Goal: Task Accomplishment & Management: Manage account settings

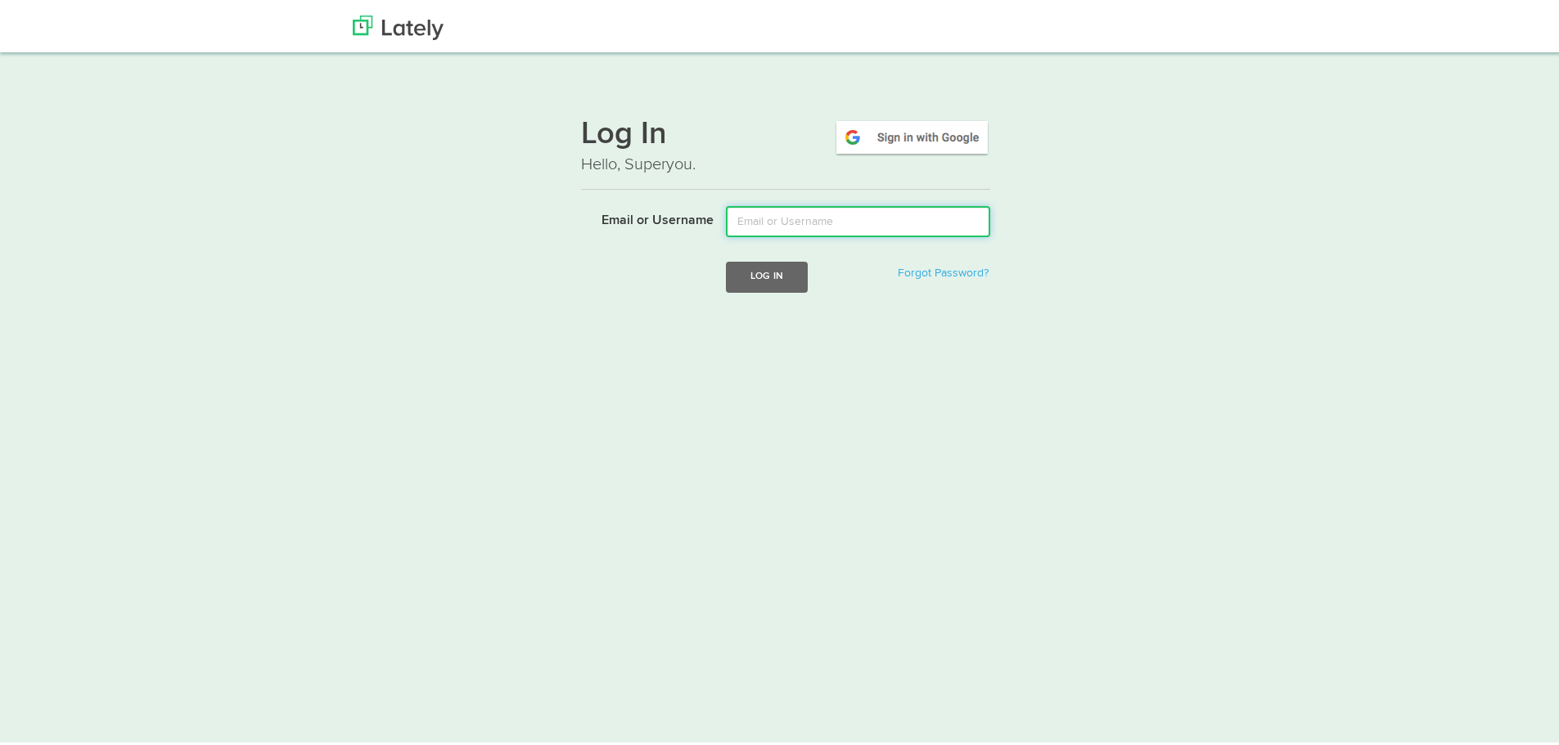
click at [835, 225] on input "Email or Username" at bounding box center [858, 218] width 264 height 31
type input "sbitter@i-bn.net"
click at [763, 272] on button "Log In" at bounding box center [767, 274] width 82 height 30
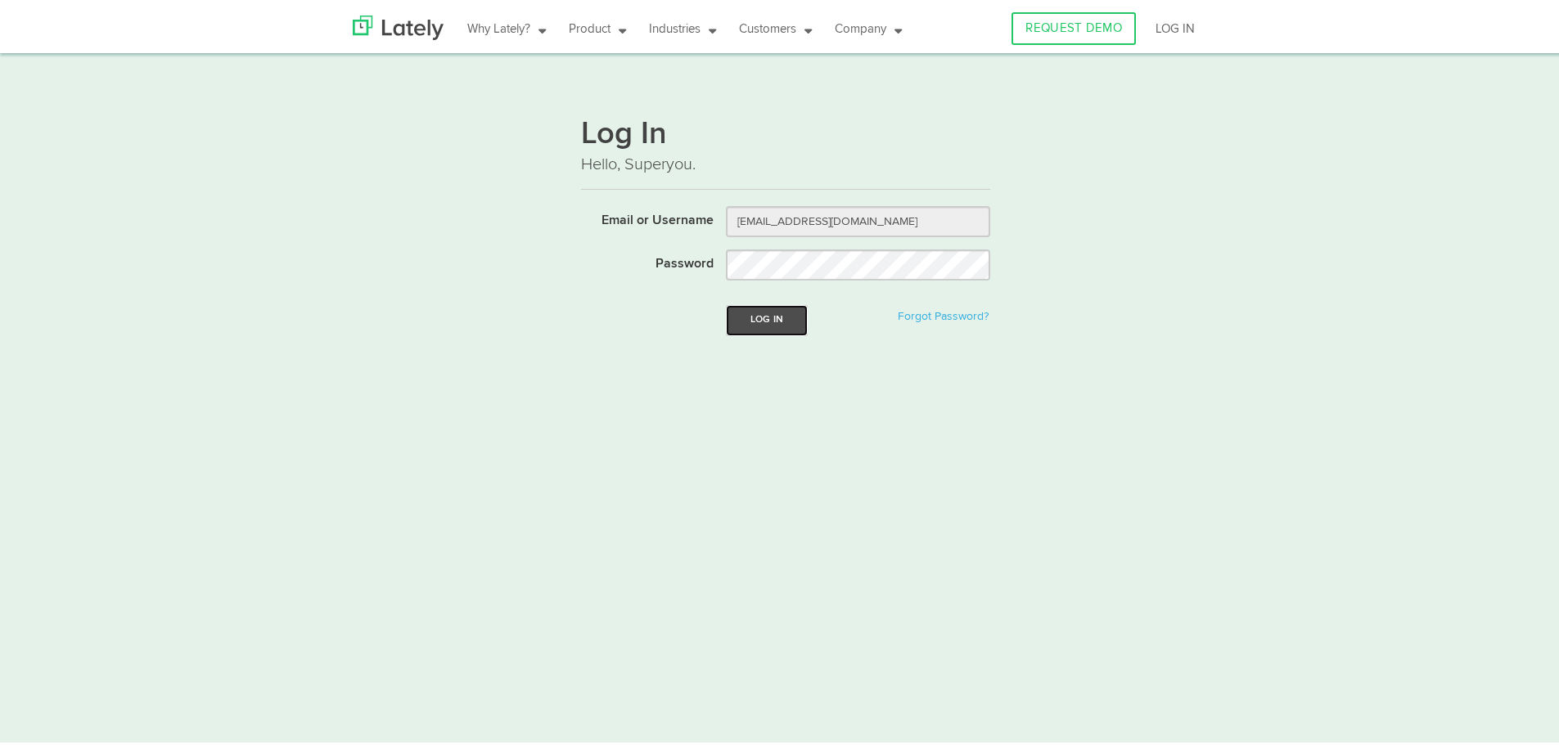
click at [774, 318] on button "Log In" at bounding box center [767, 317] width 82 height 30
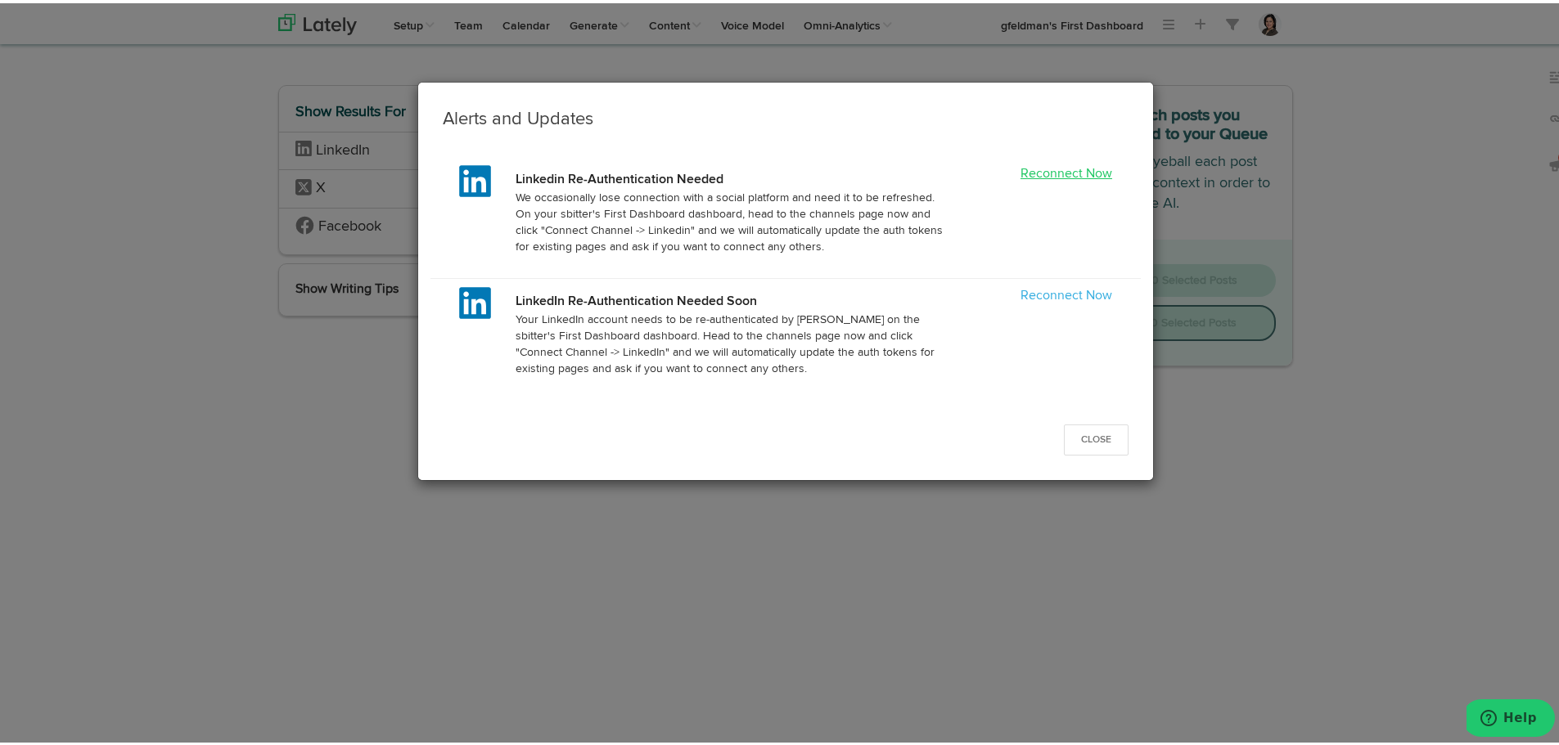
click at [1079, 169] on link "Reconnect Now" at bounding box center [1066, 170] width 92 height 13
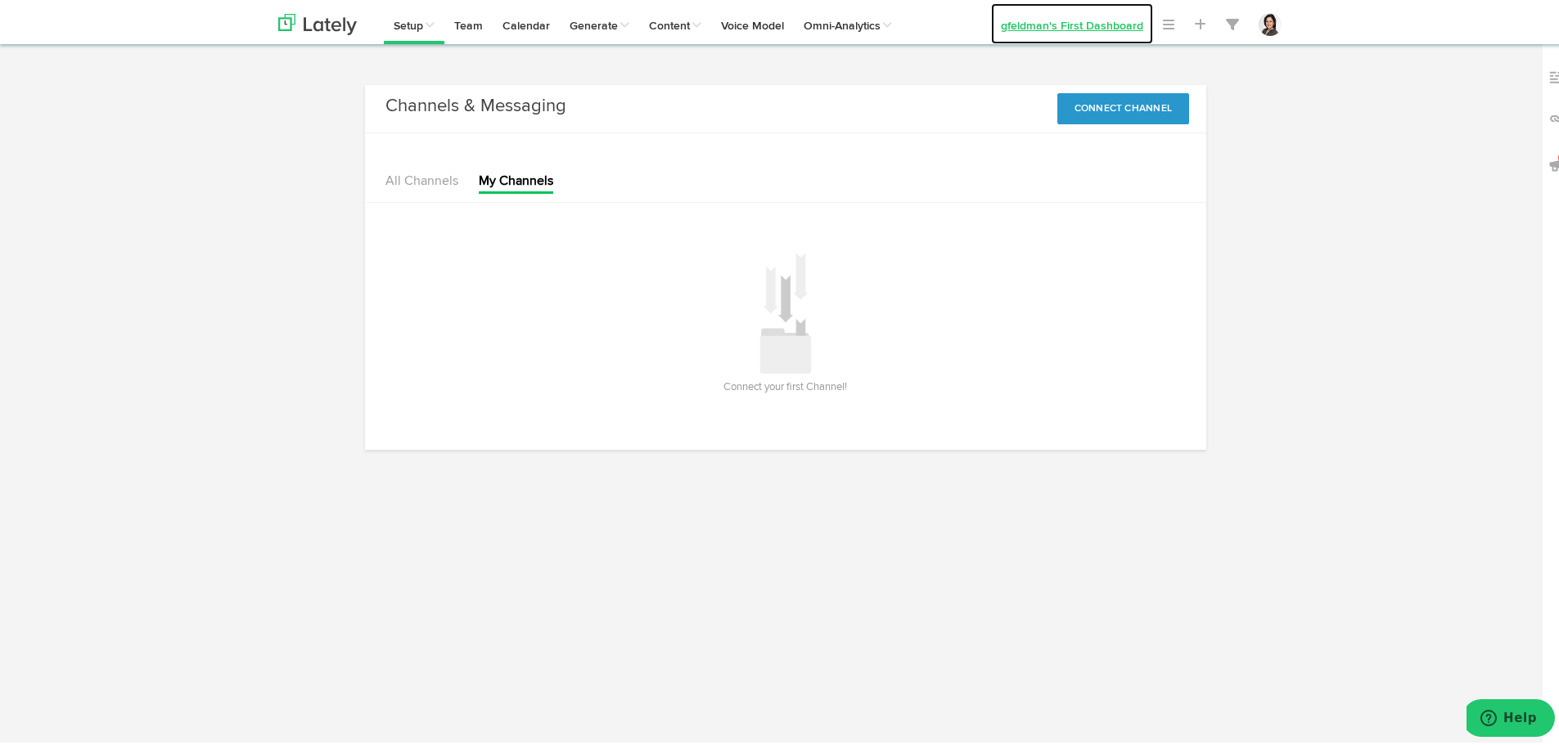
click at [1084, 29] on link "gfeldman's First Dashboard" at bounding box center [1072, 20] width 162 height 41
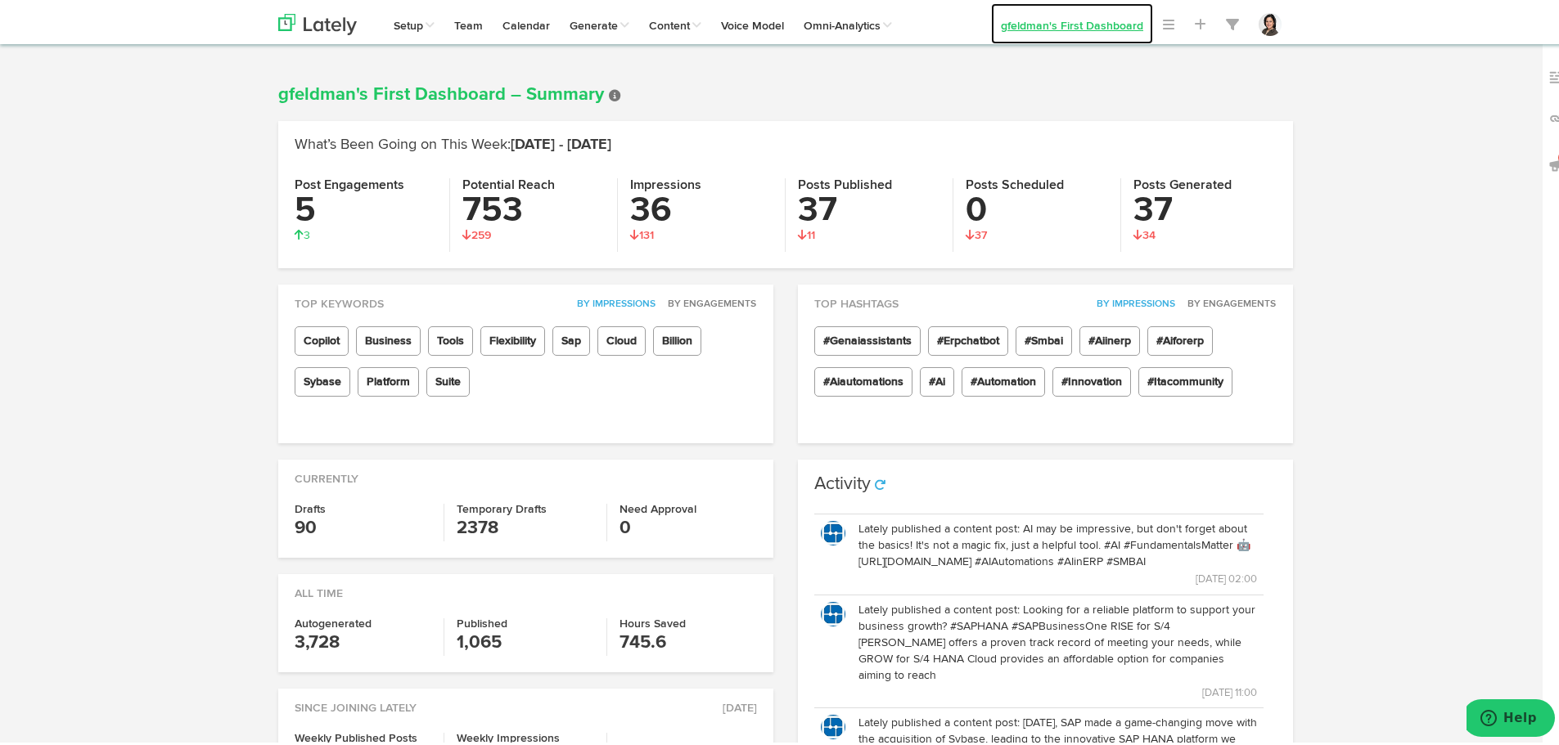
click at [1101, 32] on link "gfeldman's First Dashboard" at bounding box center [1072, 20] width 162 height 41
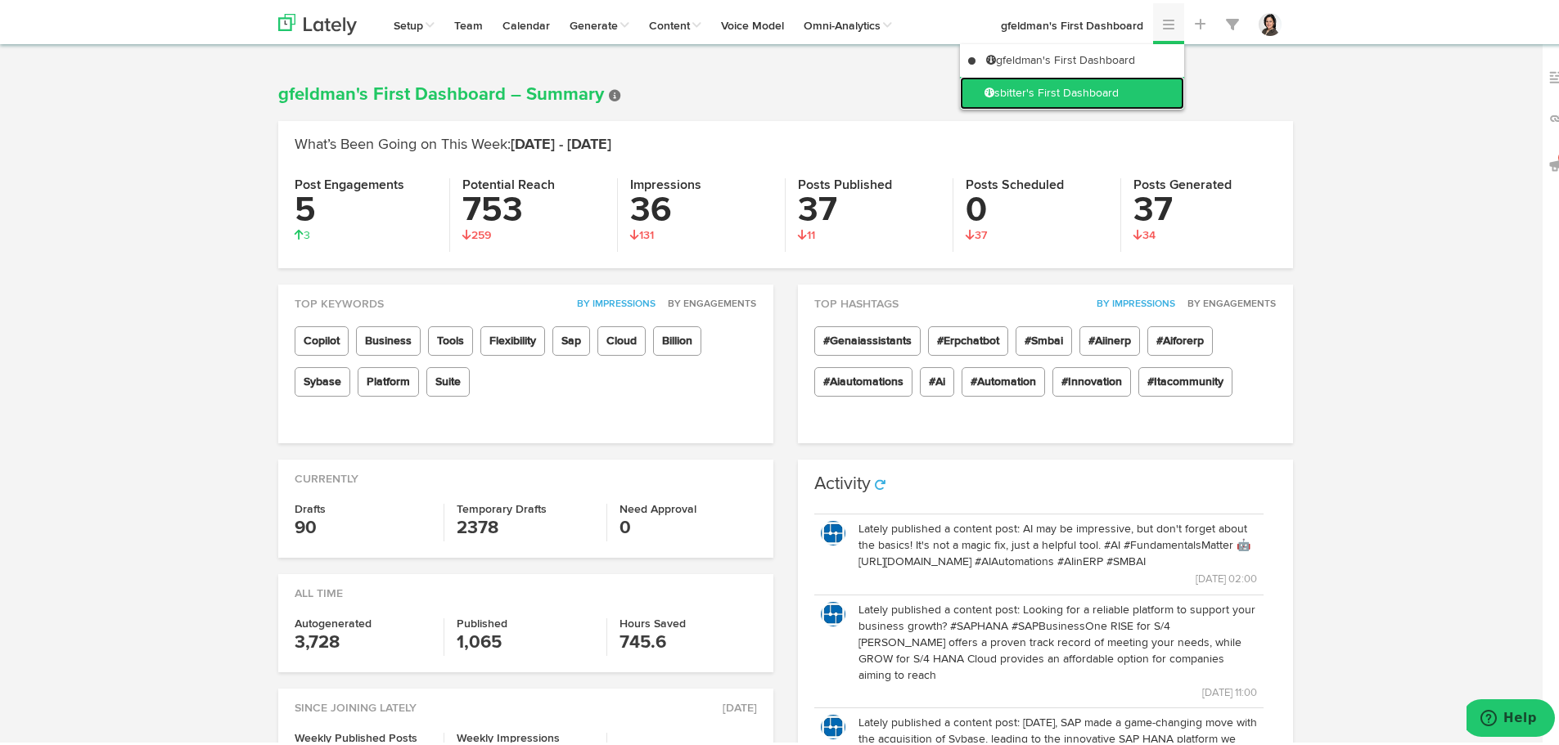
click at [1090, 83] on link "sbitter's First Dashboard" at bounding box center [1072, 90] width 224 height 33
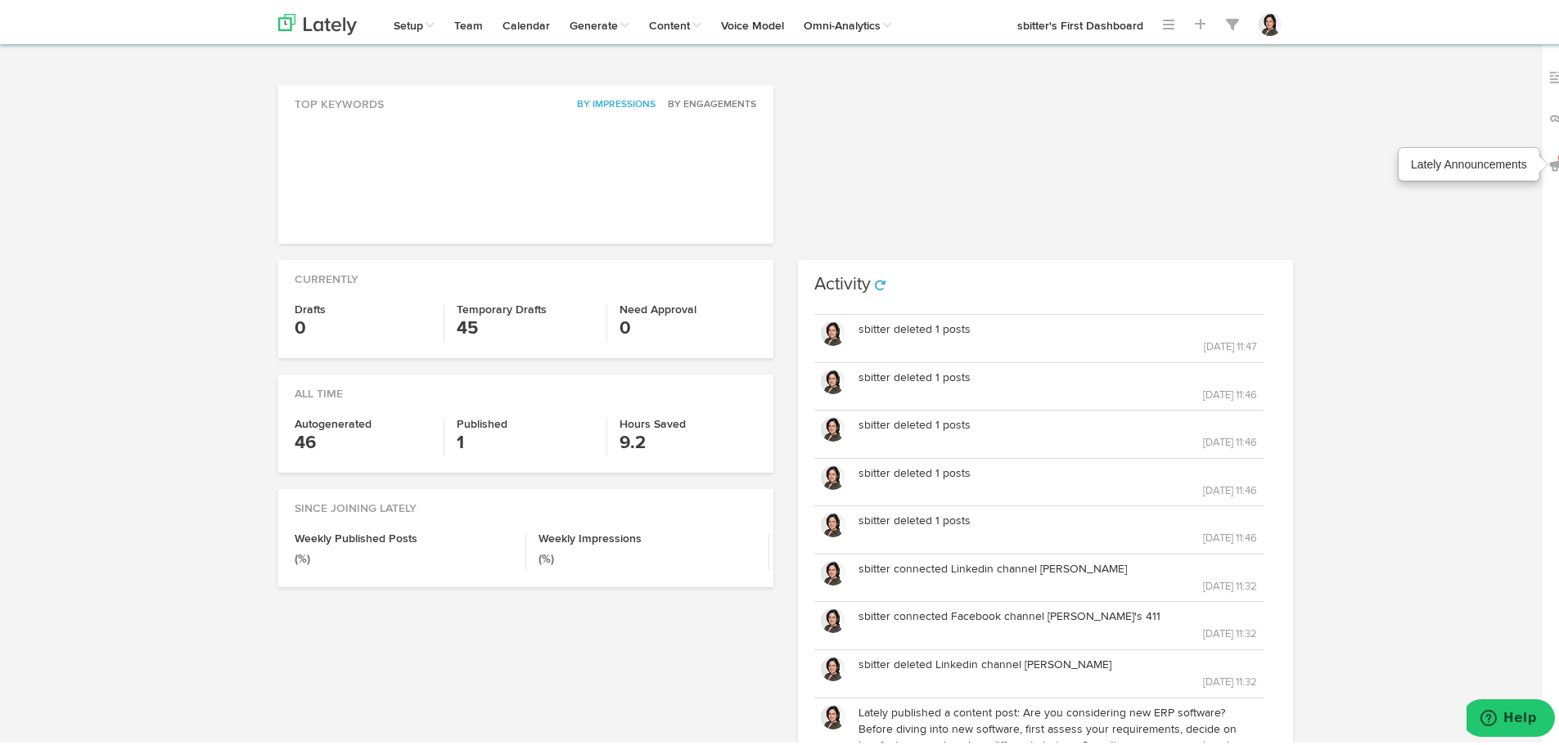
click at [1558, 158] on span "1" at bounding box center [1564, 154] width 13 height 13
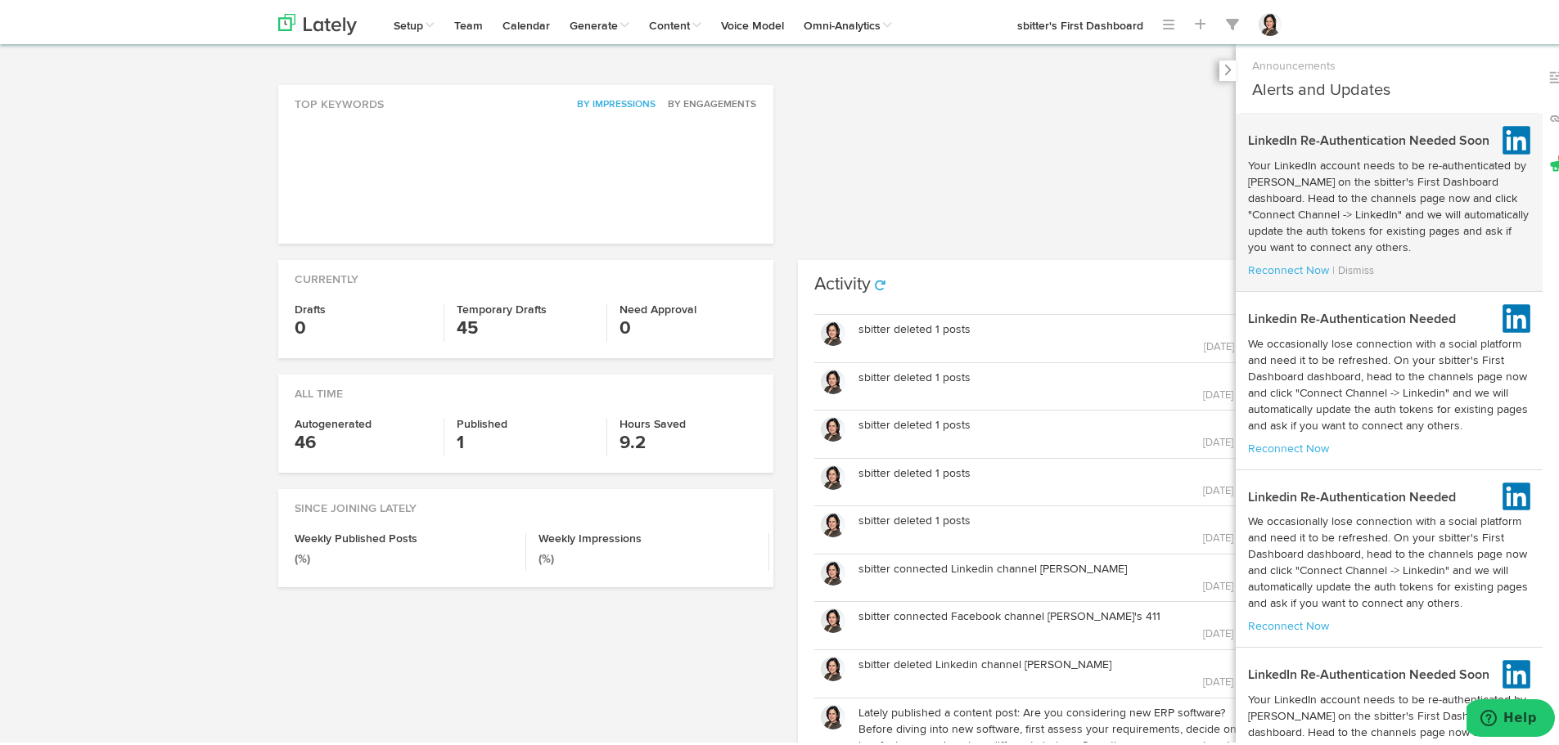
click at [1378, 137] on h3 "LinkedIn Re-Authentication Needed Soon" at bounding box center [1375, 134] width 254 height 23
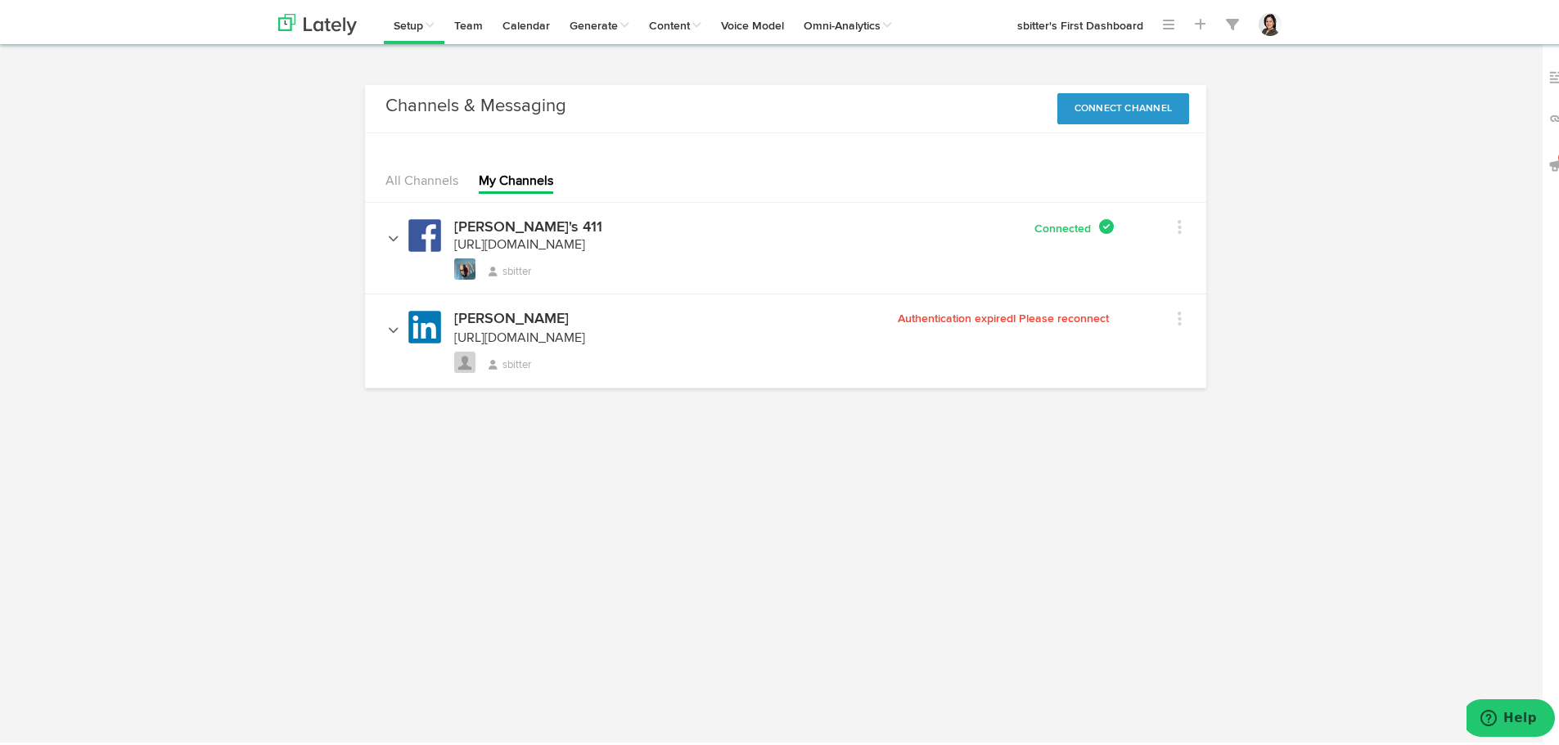
click at [462, 324] on li at bounding box center [519, 325] width 131 height 2
click at [1177, 322] on icon at bounding box center [1179, 316] width 4 height 16
click at [1109, 114] on button "Connect Channel" at bounding box center [1123, 105] width 133 height 31
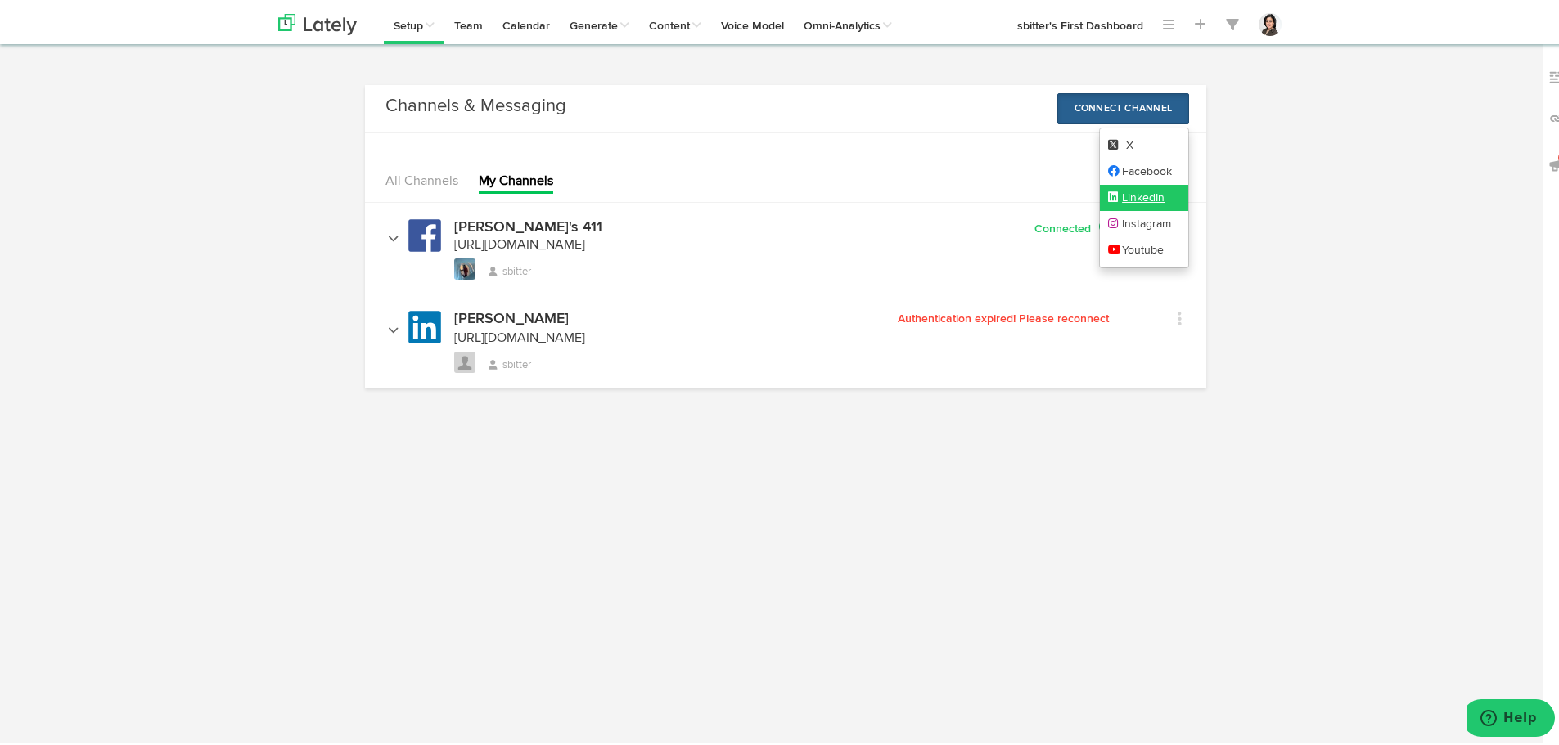
click at [1136, 187] on link "LinkedIn" at bounding box center [1144, 195] width 89 height 26
